Goal: Navigation & Orientation: Find specific page/section

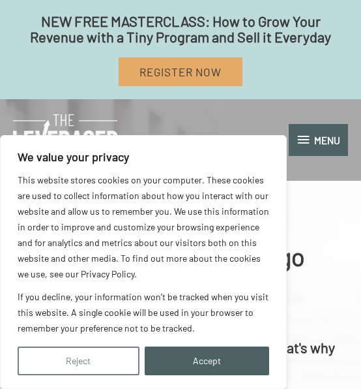
click at [110, 353] on button "Reject" at bounding box center [79, 360] width 122 height 29
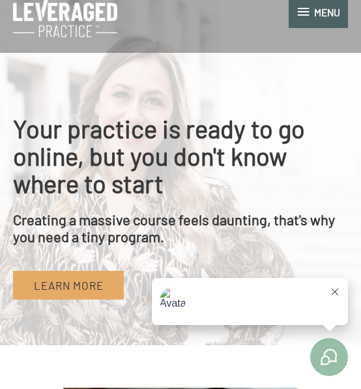
scroll to position [134, 0]
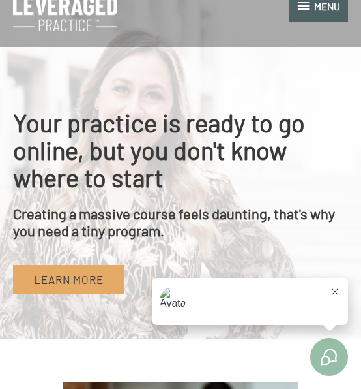
click at [338, 292] on icon at bounding box center [335, 291] width 7 height 7
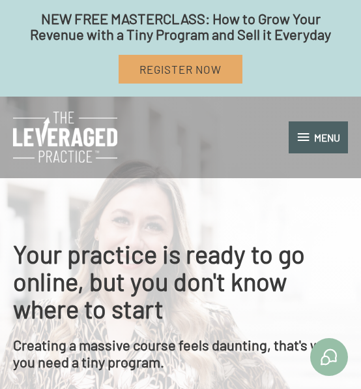
scroll to position [0, 0]
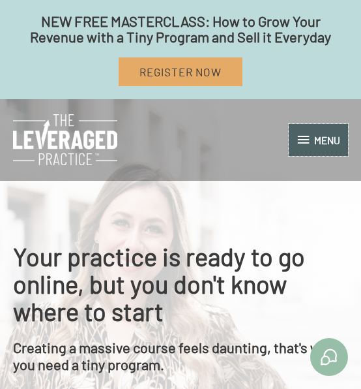
click at [314, 134] on span "MENU" at bounding box center [327, 140] width 26 height 12
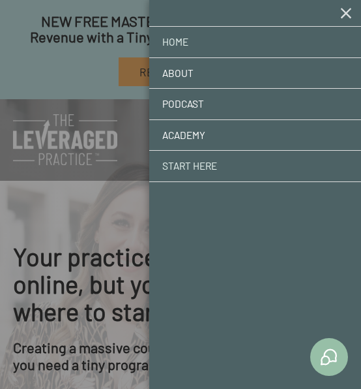
click at [196, 170] on link "Start Here" at bounding box center [255, 166] width 212 height 31
